Goal: Information Seeking & Learning: Find specific fact

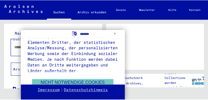
scroll to position [120, 0]
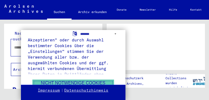
click at [83, 81] on button "Nicht notwendige Cookies ablehnen" at bounding box center [73, 85] width 82 height 11
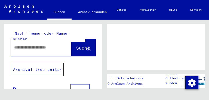
click at [35, 45] on input "text" at bounding box center [36, 48] width 44 height 6
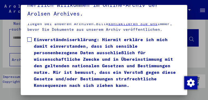
scroll to position [163, 0]
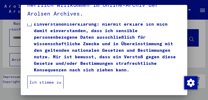
click at [51, 81] on button "Ich stimme zu" at bounding box center [45, 82] width 36 height 13
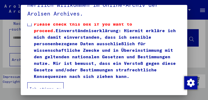
click at [44, 86] on button "Ich stimme zu" at bounding box center [45, 88] width 36 height 13
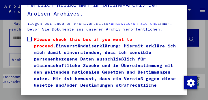
click at [29, 39] on span at bounding box center [29, 39] width 4 height 4
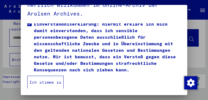
click at [46, 81] on button "Ich stimme zu" at bounding box center [45, 82] width 36 height 13
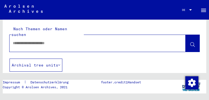
scroll to position [0, 0]
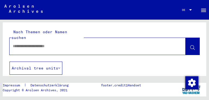
click at [38, 43] on input "text" at bounding box center [93, 46] width 160 height 6
type input "**********"
click at [187, 42] on button at bounding box center [193, 46] width 14 height 17
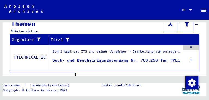
scroll to position [213, 0]
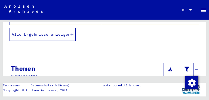
click at [56, 32] on button "Alle Ergebnisse anzeigen" at bounding box center [43, 34] width 66 height 13
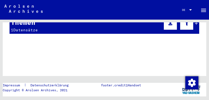
scroll to position [494, 0]
